Goal: Find specific page/section: Find specific page/section

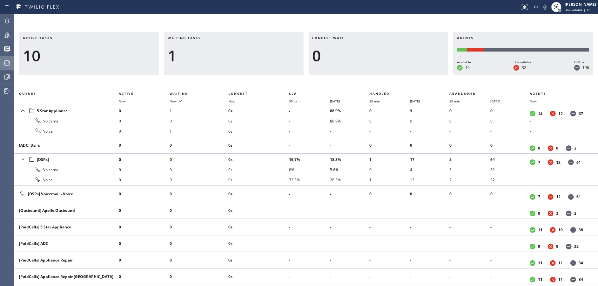
click at [6, 65] on icon at bounding box center [7, 63] width 8 height 8
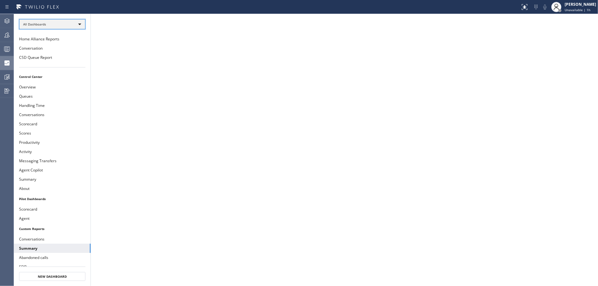
click at [76, 27] on div "All Dashboards" at bounding box center [52, 24] width 66 height 10
click at [54, 63] on li "Custom Reports" at bounding box center [51, 65] width 65 height 8
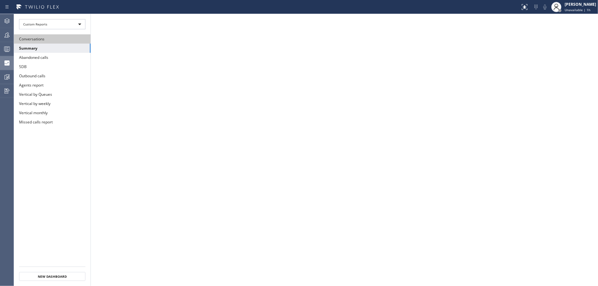
click at [52, 39] on button "Conversations" at bounding box center [52, 38] width 77 height 9
click at [67, 38] on button "Conversations" at bounding box center [52, 38] width 77 height 9
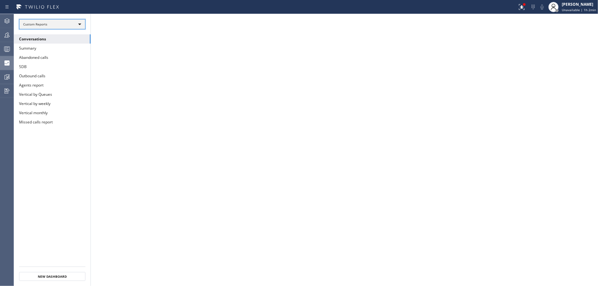
click at [69, 26] on div "Custom Reports" at bounding box center [52, 24] width 66 height 10
click at [59, 65] on li "Custom Reports" at bounding box center [51, 65] width 65 height 8
click at [68, 36] on button "Conversations" at bounding box center [52, 38] width 77 height 9
click at [63, 51] on button "Summary" at bounding box center [52, 48] width 77 height 9
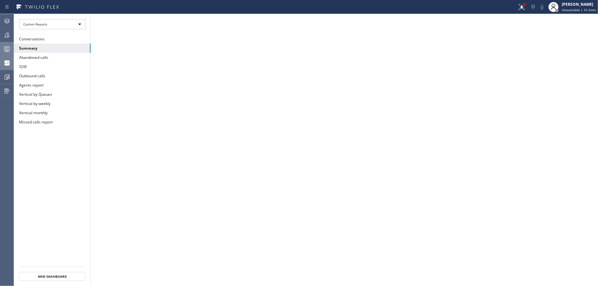
click at [0, 49] on div at bounding box center [7, 49] width 14 height 8
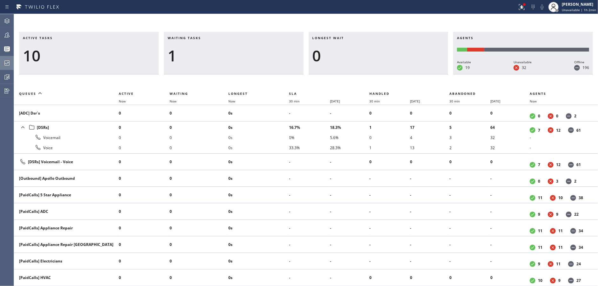
click at [4, 65] on icon at bounding box center [7, 63] width 8 height 8
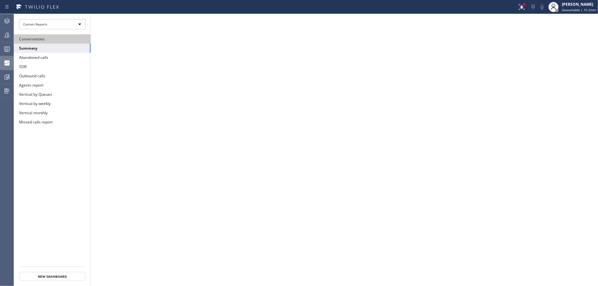
click at [70, 38] on button "Conversations" at bounding box center [52, 38] width 77 height 9
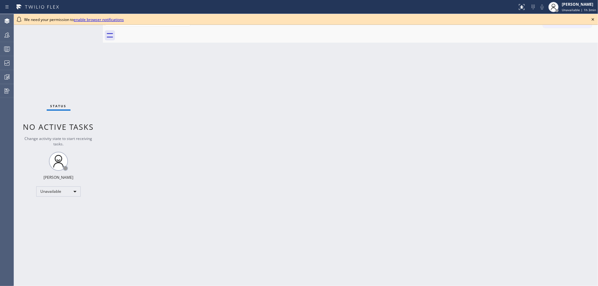
click at [594, 21] on icon at bounding box center [593, 20] width 8 height 8
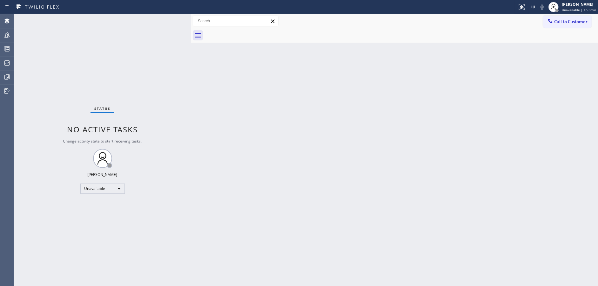
drag, startPoint x: 103, startPoint y: 17, endPoint x: 189, endPoint y: 24, distance: 87.1
click at [191, 21] on div at bounding box center [191, 150] width 0 height 272
click at [9, 52] on icon at bounding box center [7, 49] width 8 height 8
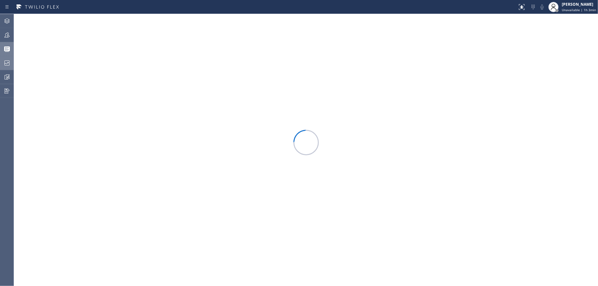
click at [8, 60] on icon at bounding box center [7, 63] width 8 height 8
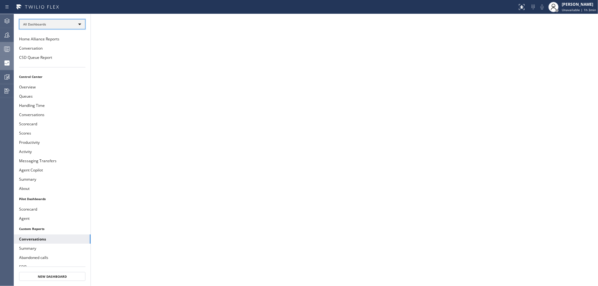
click at [76, 22] on div "All Dashboards" at bounding box center [52, 24] width 66 height 10
click at [65, 65] on li "Custom Reports" at bounding box center [51, 65] width 65 height 8
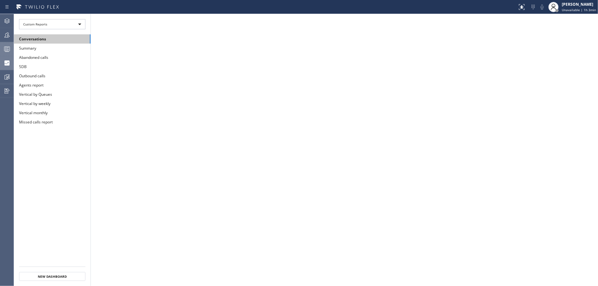
click at [64, 41] on button "Conversations" at bounding box center [52, 38] width 77 height 9
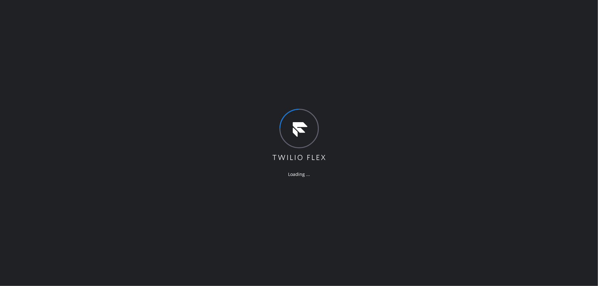
click at [175, 157] on div "Loading ..." at bounding box center [299, 143] width 598 height 286
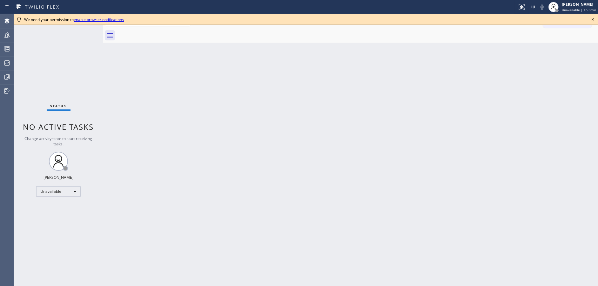
click at [14, 49] on div "Agent Desktop Teams Queues Stats Dashboards Analyze Questionnaires" at bounding box center [7, 150] width 14 height 272
click at [11, 62] on div at bounding box center [7, 63] width 14 height 8
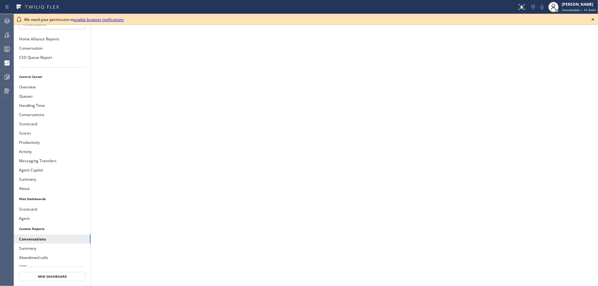
click at [595, 19] on icon at bounding box center [593, 20] width 8 height 8
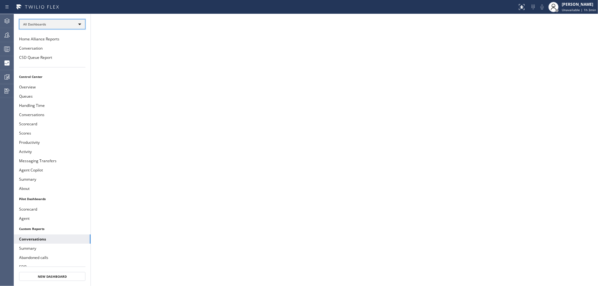
click at [46, 27] on div "All Dashboards" at bounding box center [52, 24] width 66 height 10
click at [54, 67] on li "Custom Reports" at bounding box center [51, 65] width 65 height 8
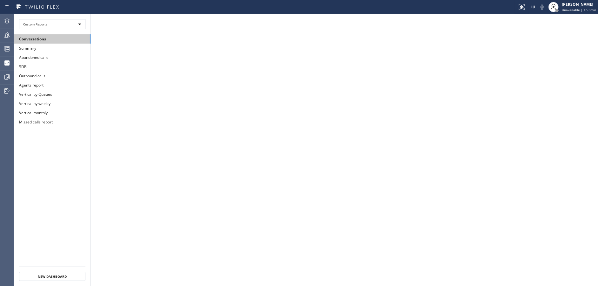
click at [58, 41] on button "Conversations" at bounding box center [52, 38] width 77 height 9
click at [518, 6] on div at bounding box center [520, 7] width 14 height 8
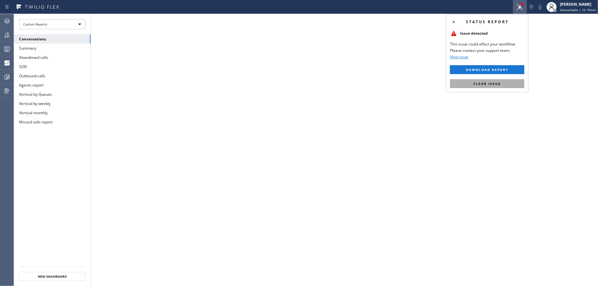
click at [501, 82] on button "Clear issue" at bounding box center [487, 83] width 74 height 9
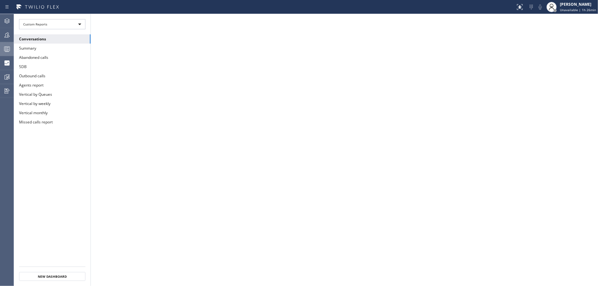
click at [0, 48] on div at bounding box center [7, 49] width 14 height 8
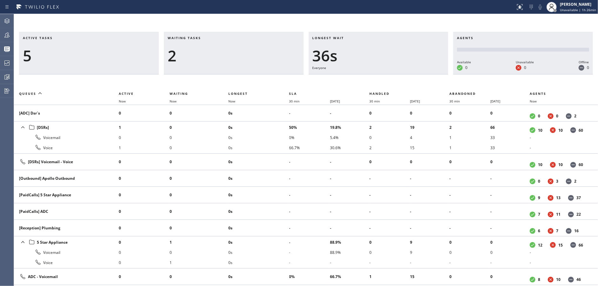
click at [244, 70] on div "Waiting tasks 2" at bounding box center [234, 53] width 140 height 43
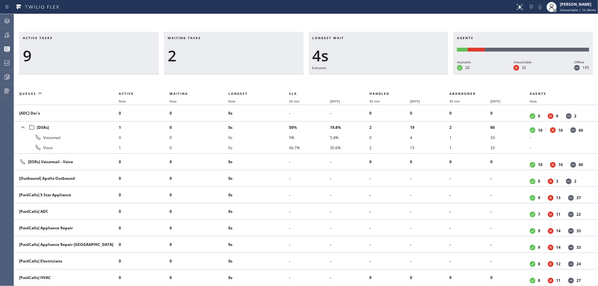
click at [211, 45] on h3 "Waiting tasks" at bounding box center [234, 41] width 132 height 10
click at [180, 93] on span "Waiting" at bounding box center [179, 93] width 18 height 4
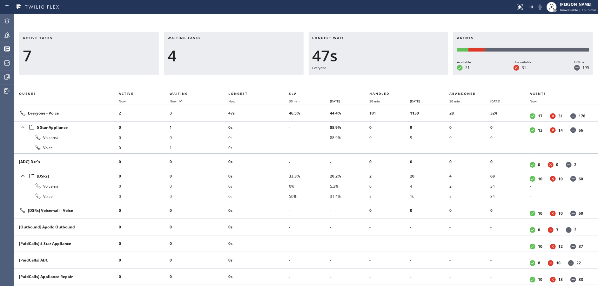
click at [199, 42] on h3 "Waiting tasks" at bounding box center [234, 41] width 132 height 10
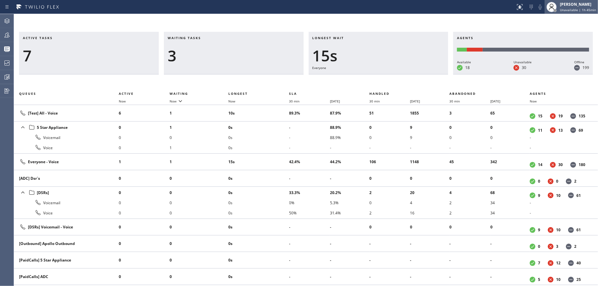
click at [569, 6] on div "[PERSON_NAME]" at bounding box center [578, 4] width 36 height 5
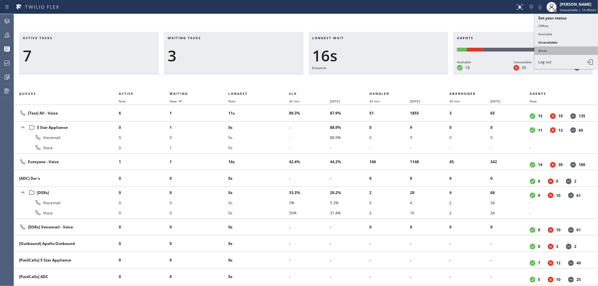
click at [556, 51] on button "Break" at bounding box center [567, 50] width 64 height 8
